Goal: Navigation & Orientation: Find specific page/section

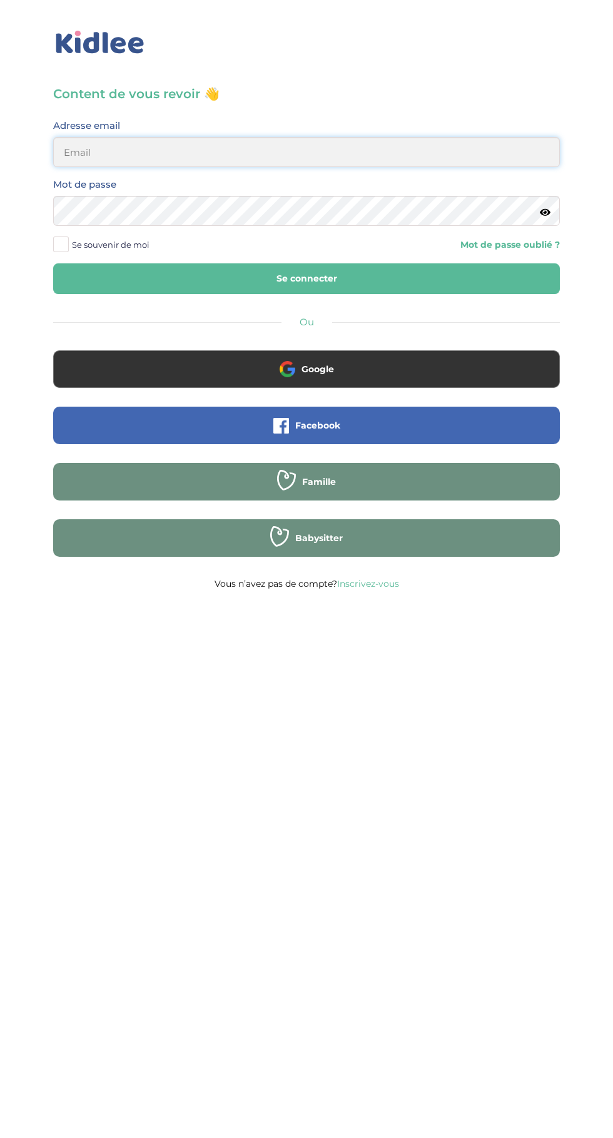
type input "mohagahlouz@gmail.com"
click at [53, 263] on button "Se connecter" at bounding box center [306, 278] width 507 height 31
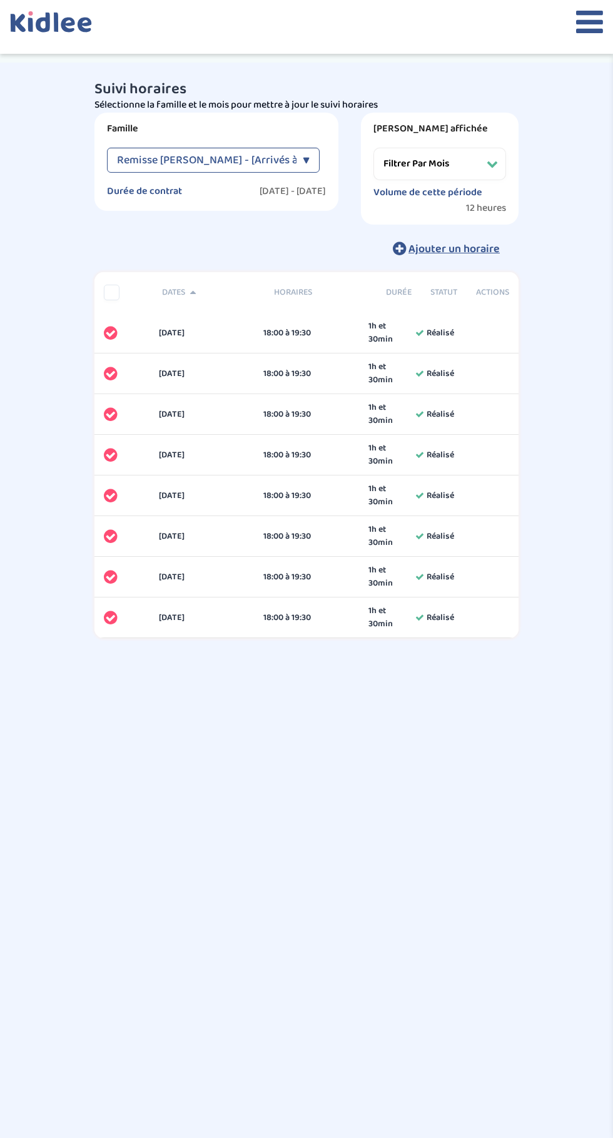
select select "février 2025"
click at [579, 26] on icon at bounding box center [589, 21] width 27 height 31
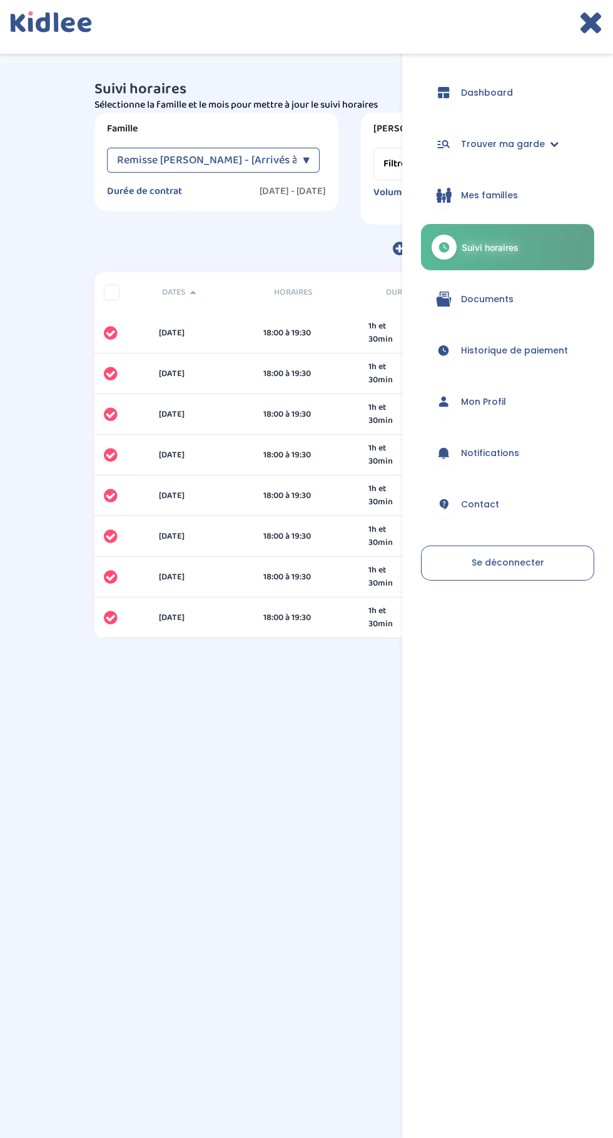
click at [468, 211] on link "Mes familles" at bounding box center [507, 195] width 173 height 45
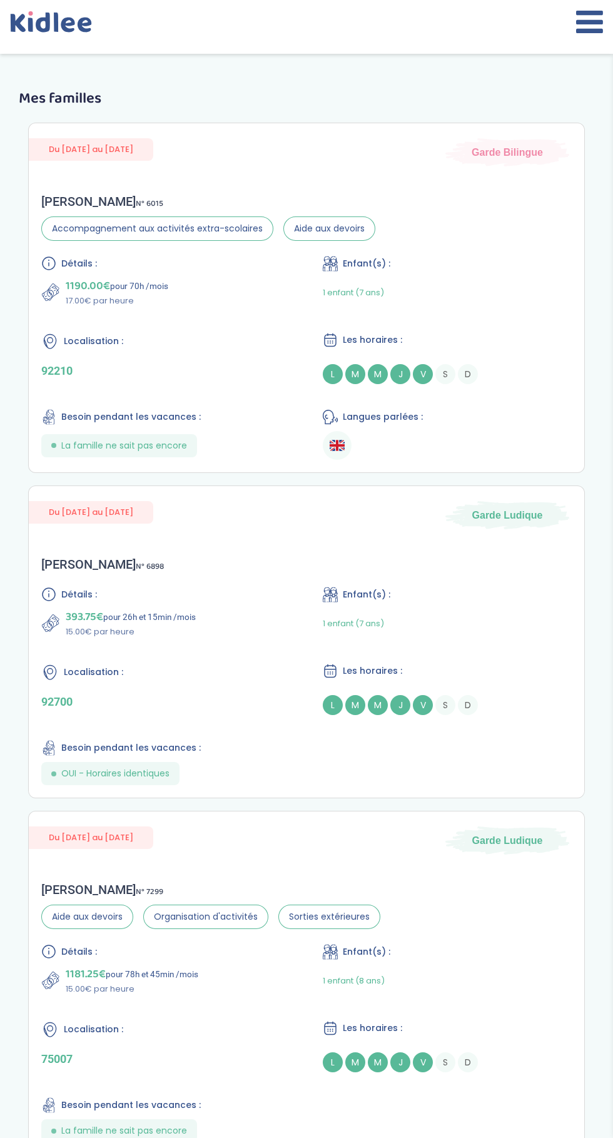
click at [459, 908] on div "[PERSON_NAME] N° 7299 Aide aux devoirs Organisation d'activités Sorties extérie…" at bounding box center [307, 1012] width 556 height 285
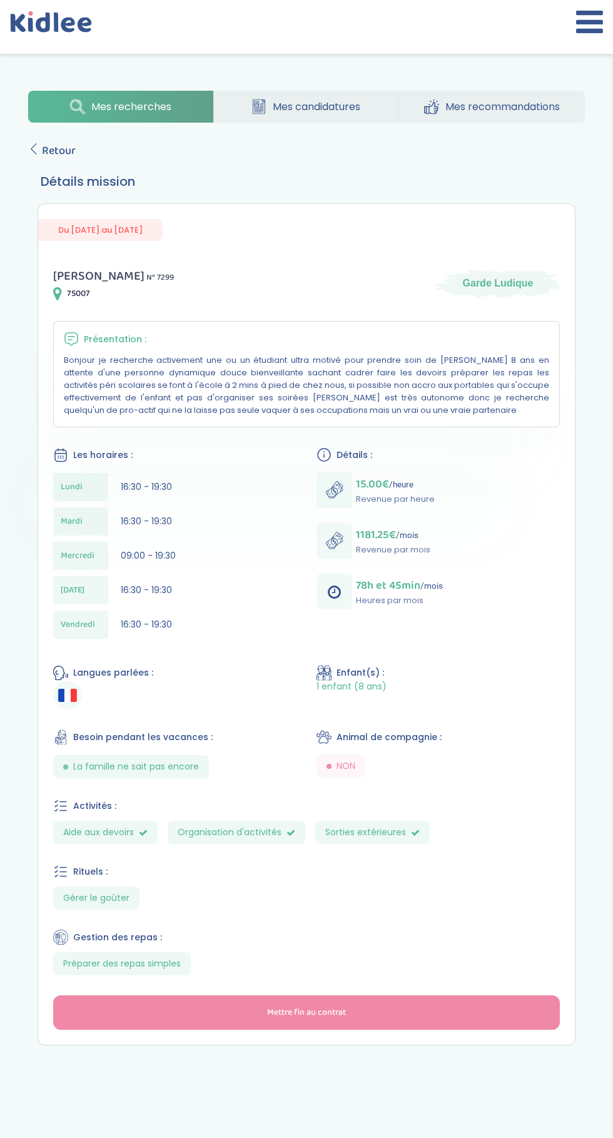
click at [330, 113] on span "Mes candidatures" at bounding box center [317, 107] width 88 height 16
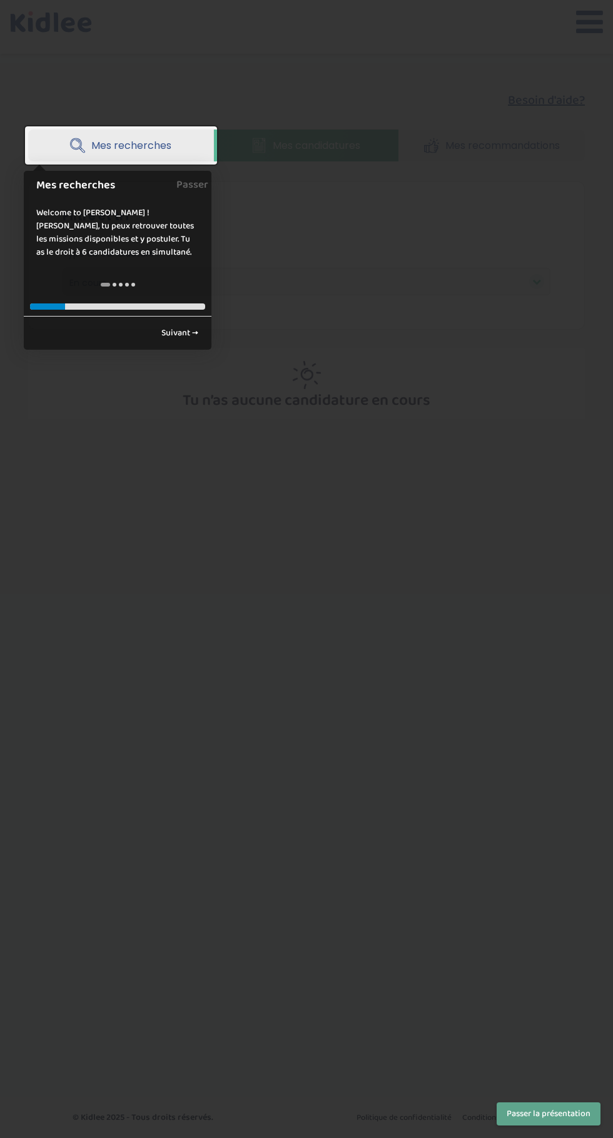
click at [222, 449] on div at bounding box center [306, 569] width 613 height 1138
click at [298, 446] on div at bounding box center [306, 569] width 613 height 1138
click at [509, 174] on div at bounding box center [306, 569] width 613 height 1138
click at [188, 334] on link "Suivant →" at bounding box center [180, 333] width 51 height 21
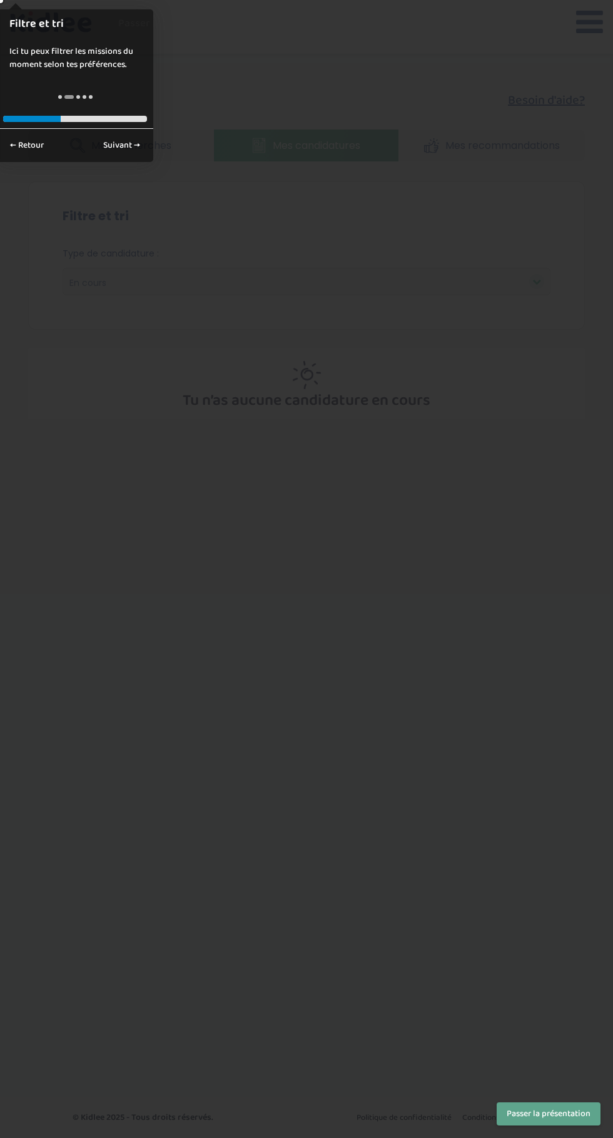
click at [133, 31] on link "Passer" at bounding box center [134, 23] width 32 height 28
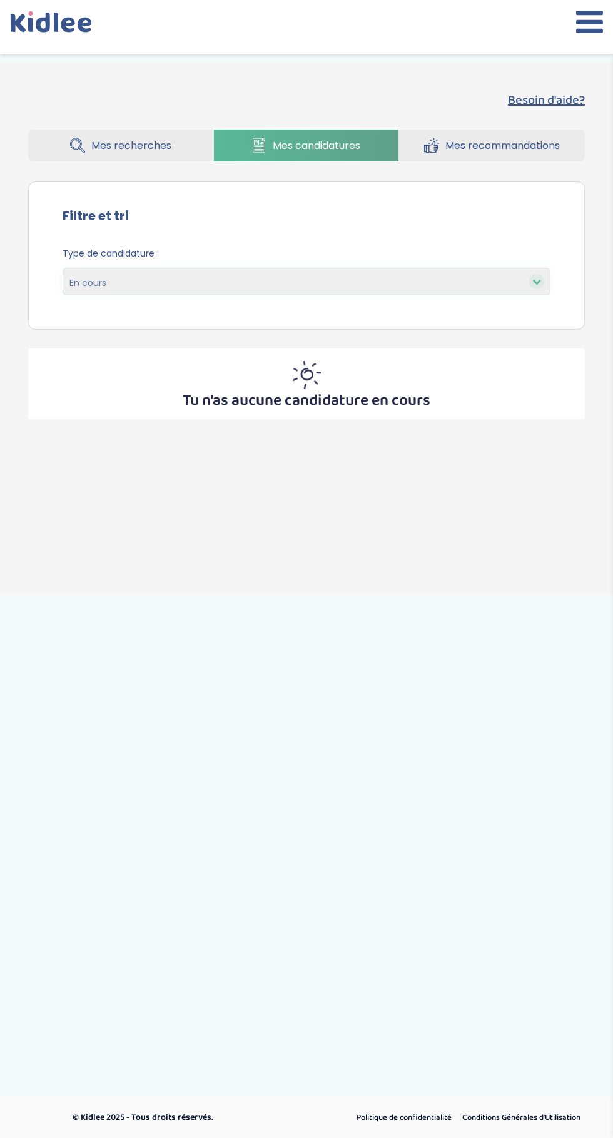
click at [496, 160] on link "Mes recommandations" at bounding box center [492, 146] width 186 height 32
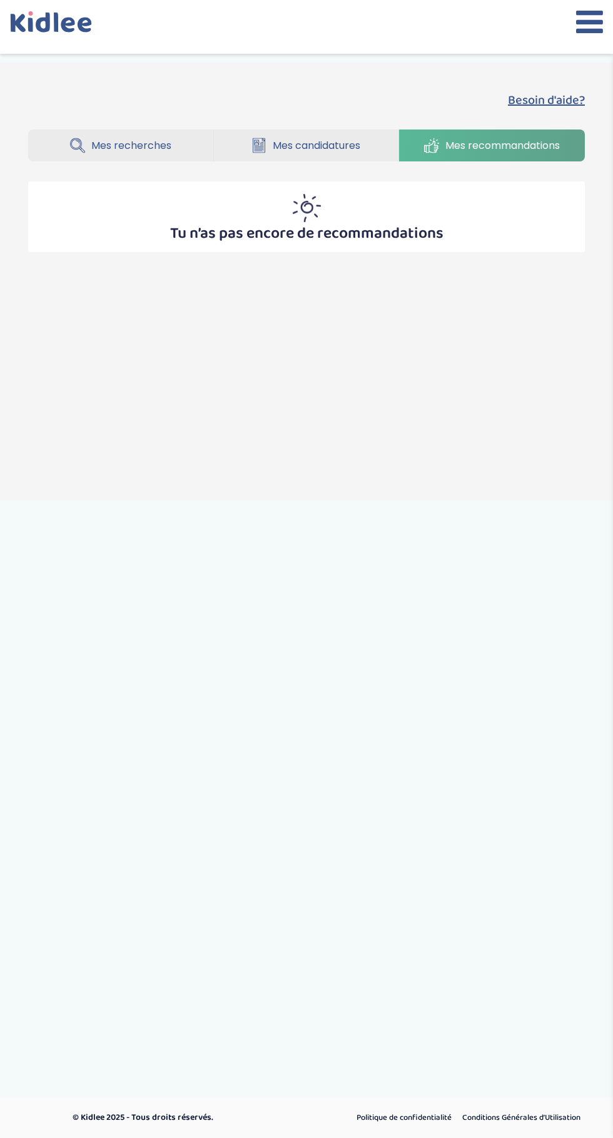
click at [114, 146] on span "Mes recherches" at bounding box center [131, 146] width 80 height 16
